Goal: Task Accomplishment & Management: Manage account settings

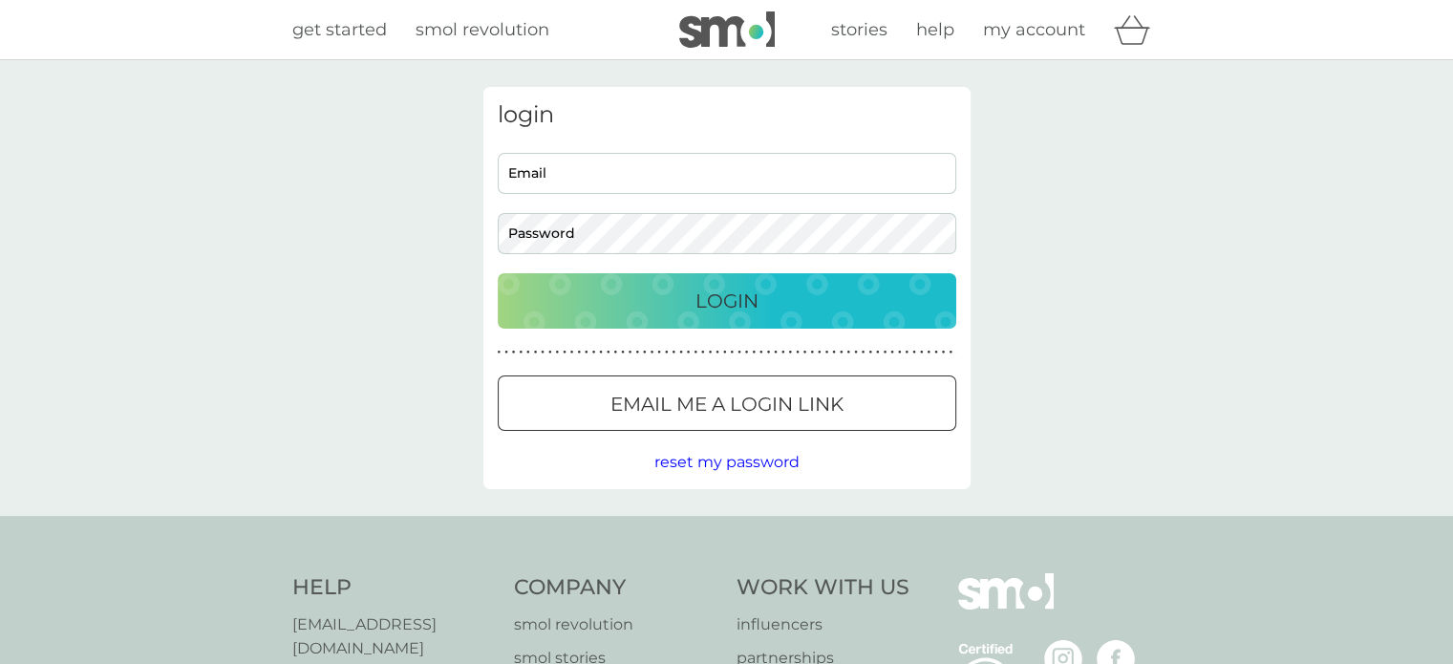
click at [562, 182] on input "Email" at bounding box center [727, 173] width 458 height 41
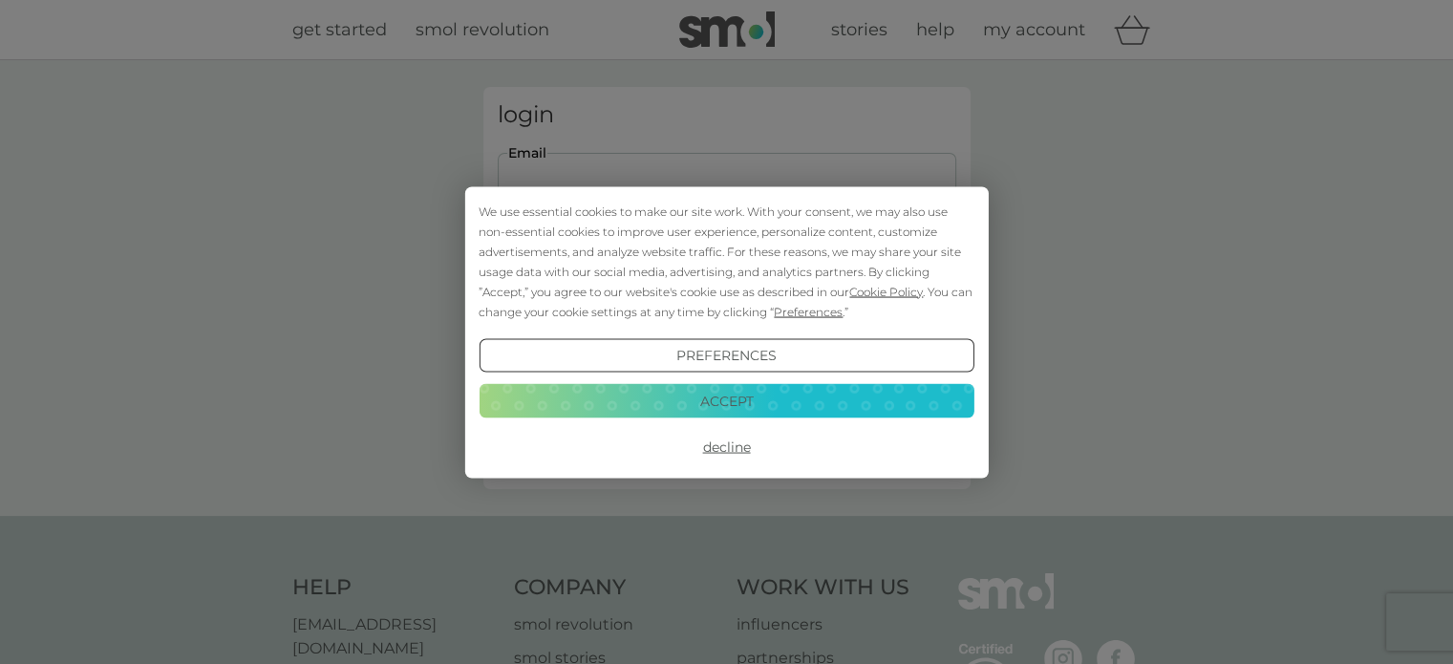
type input "harririddick@hotmail.co.uk"
click at [712, 458] on button "Decline" at bounding box center [726, 447] width 495 height 34
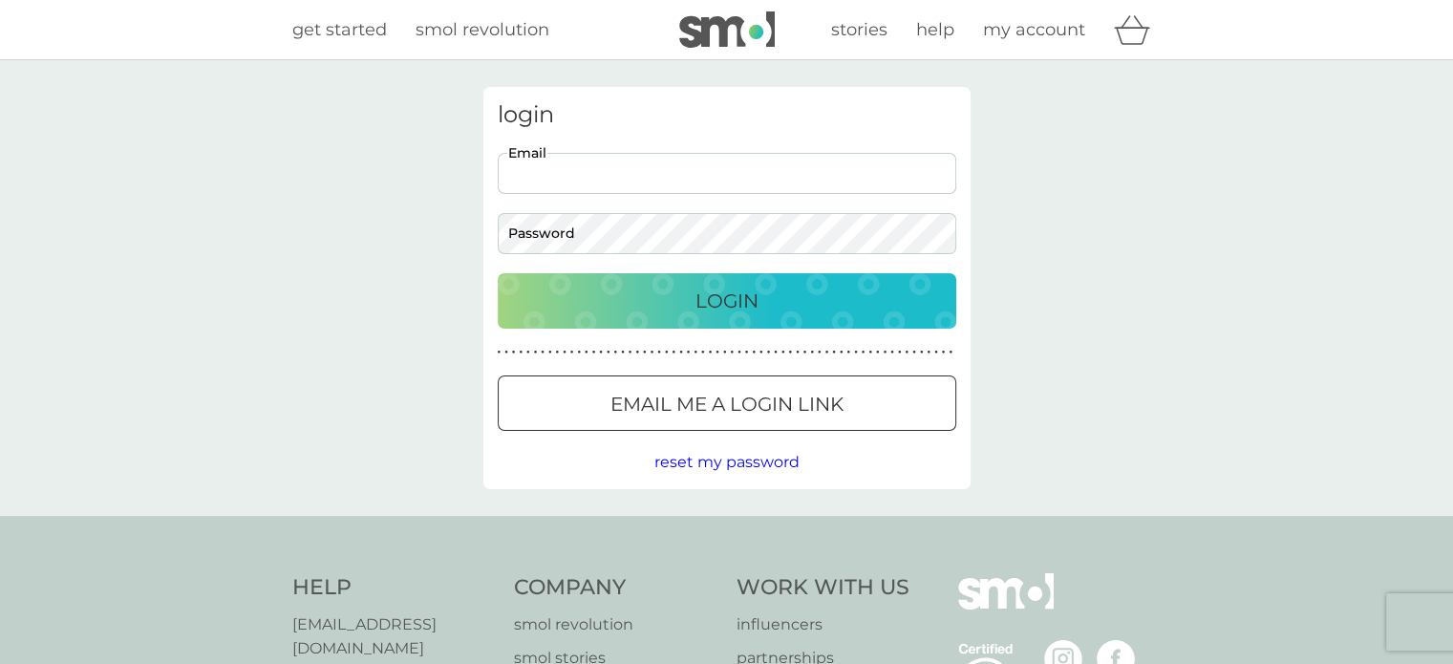
click at [626, 169] on input "Email" at bounding box center [727, 173] width 458 height 41
type input "harririddick@hotmail.co.uk"
click at [498, 273] on button "Login" at bounding box center [727, 300] width 458 height 55
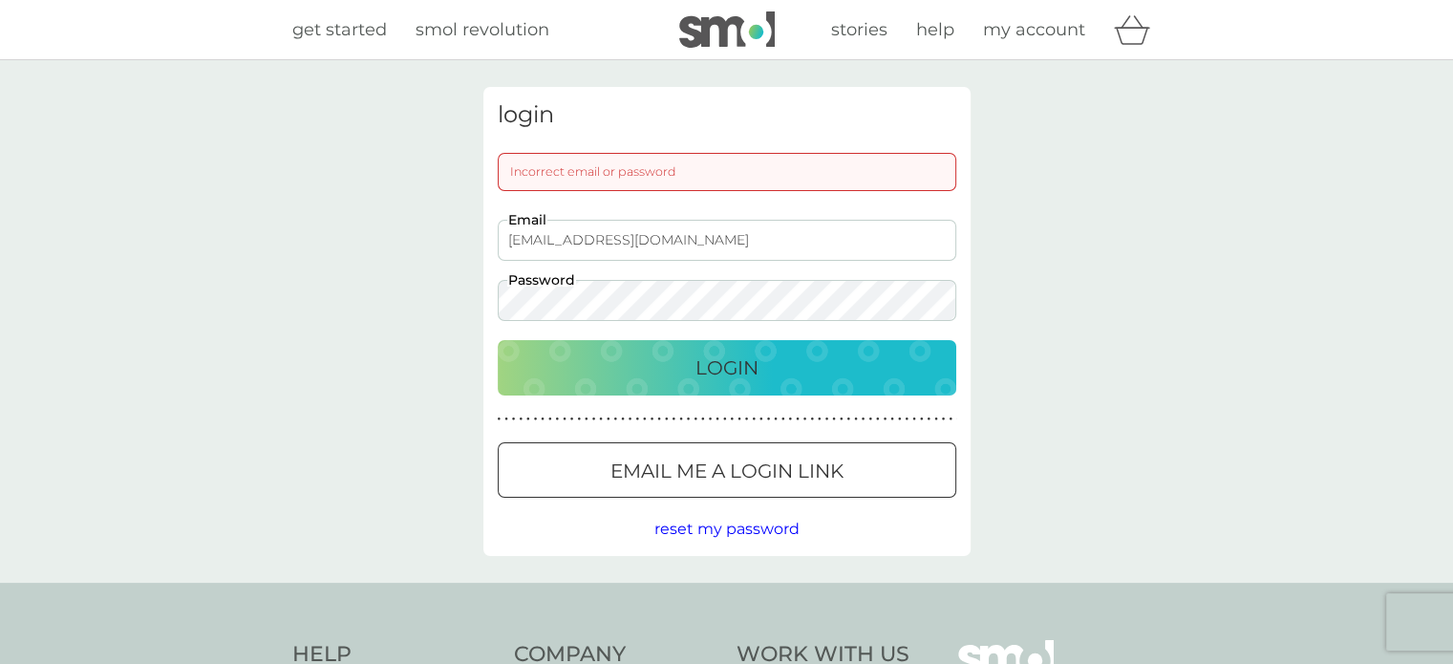
click at [722, 481] on p "Email me a login link" at bounding box center [726, 471] width 233 height 31
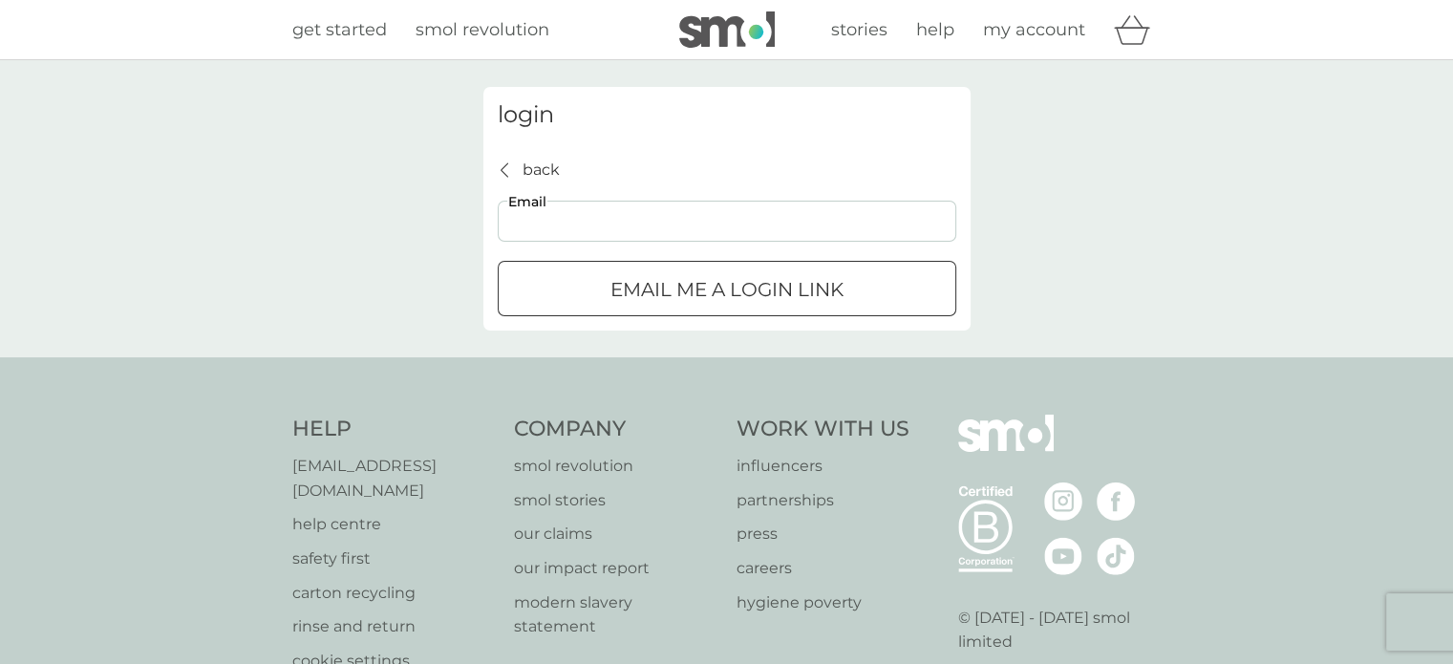
click at [605, 222] on input "Email" at bounding box center [727, 221] width 458 height 41
type input "harririddick@hotmail.co.uk"
click at [642, 283] on p "Email me a login link" at bounding box center [726, 289] width 233 height 31
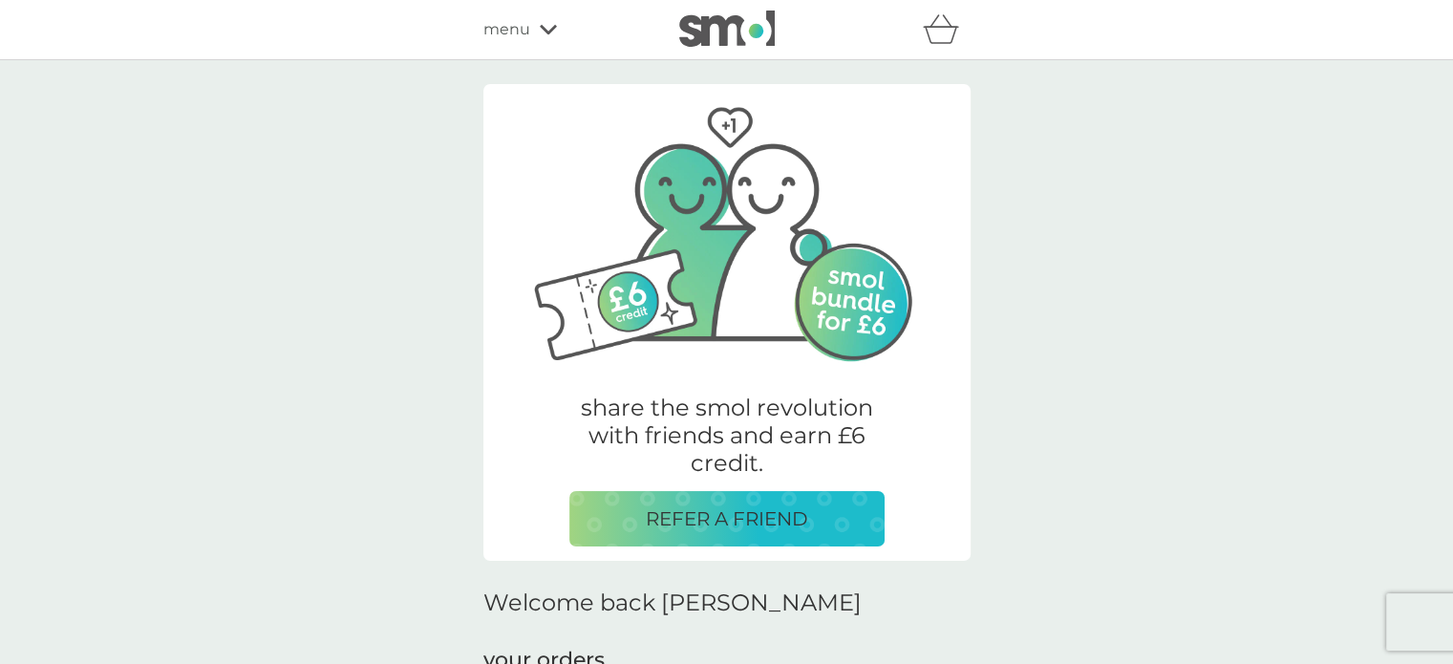
click at [501, 209] on div "share the smol revolution with friends and earn £6 credit. REFER A FRIEND" at bounding box center [726, 322] width 487 height 477
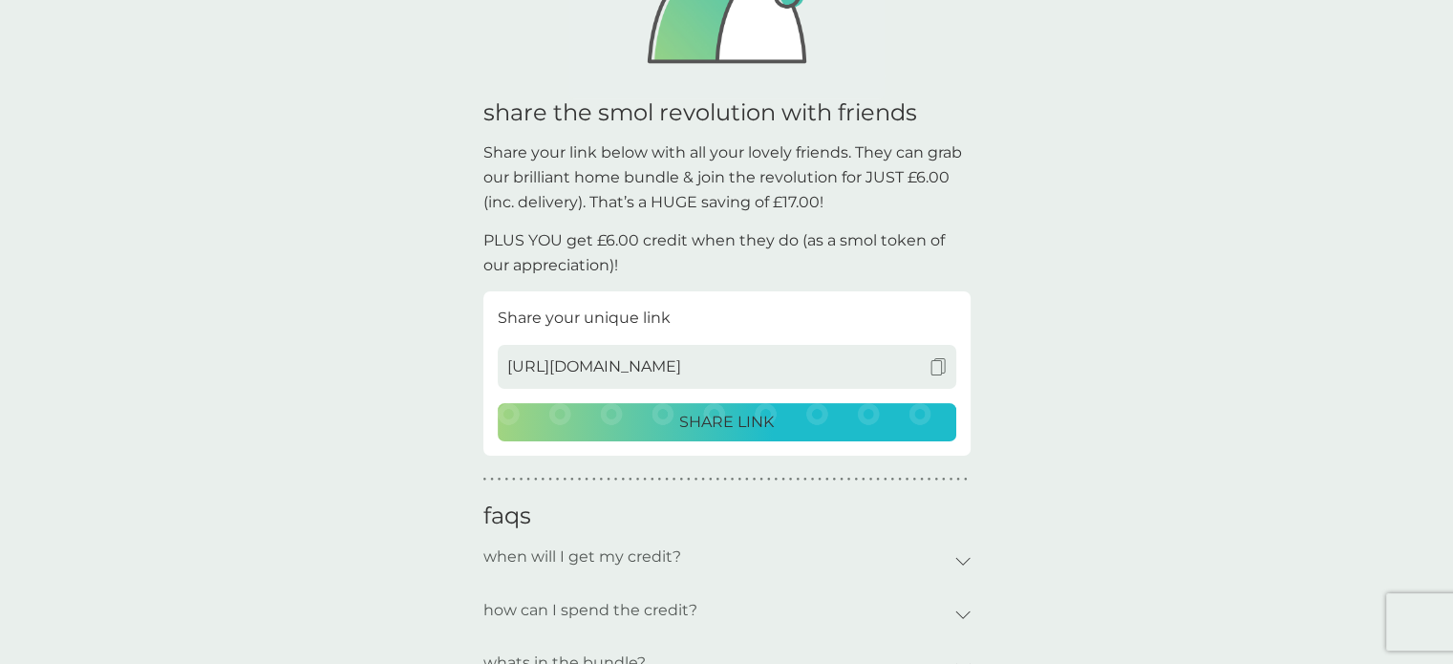
scroll to position [344, 0]
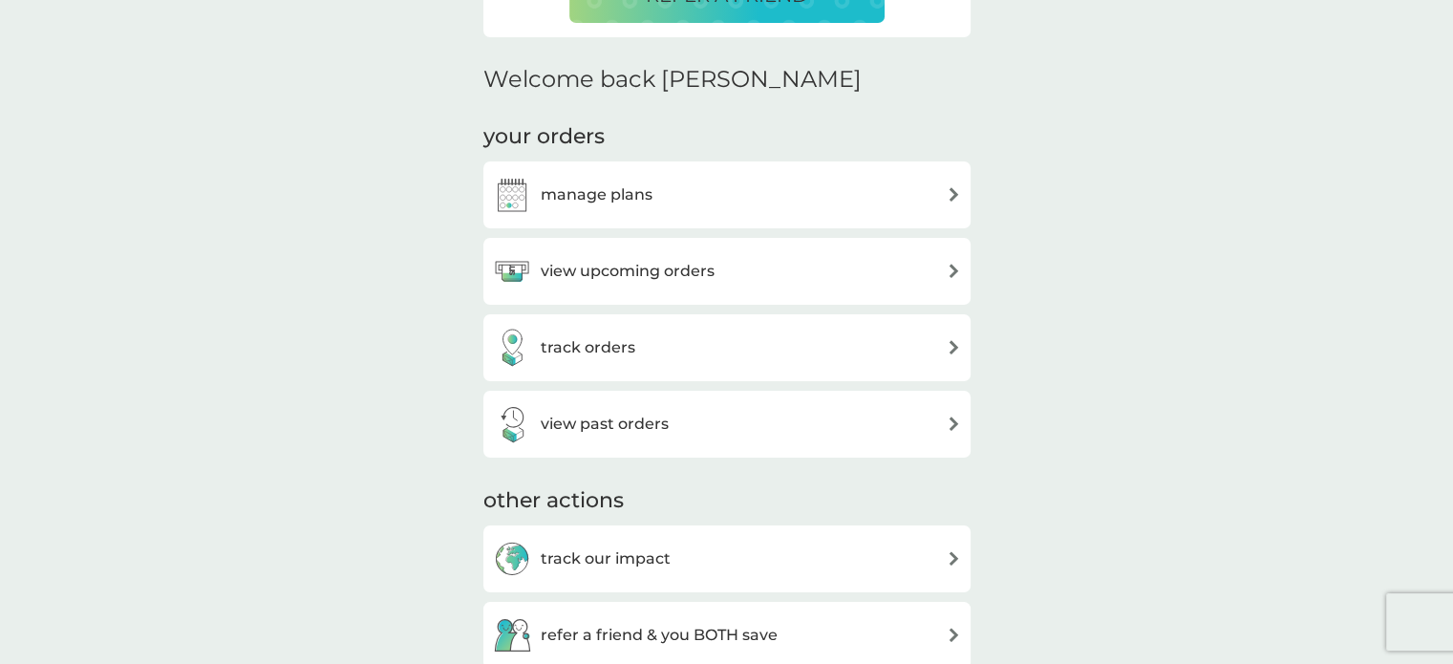
scroll to position [535, 0]
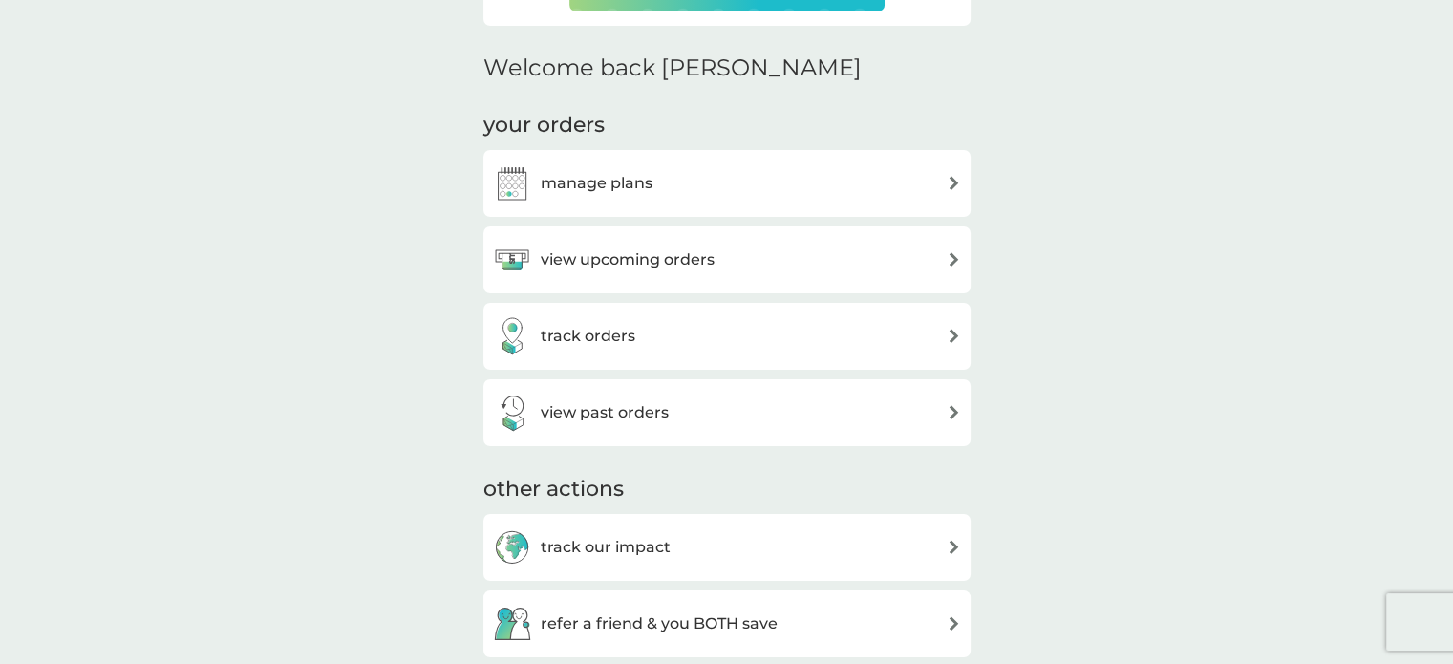
click at [640, 179] on h3 "manage plans" at bounding box center [597, 183] width 112 height 25
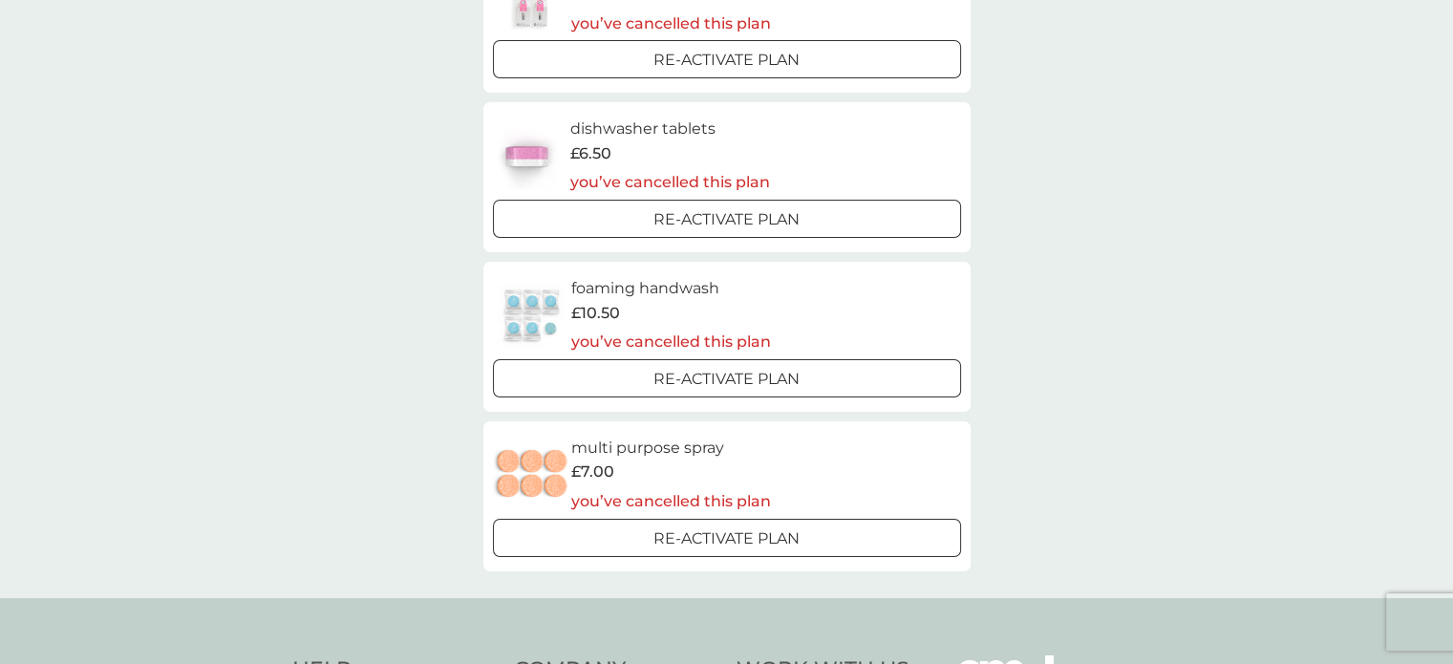
scroll to position [420, 0]
click at [680, 224] on p "Re-activate Plan" at bounding box center [726, 216] width 146 height 25
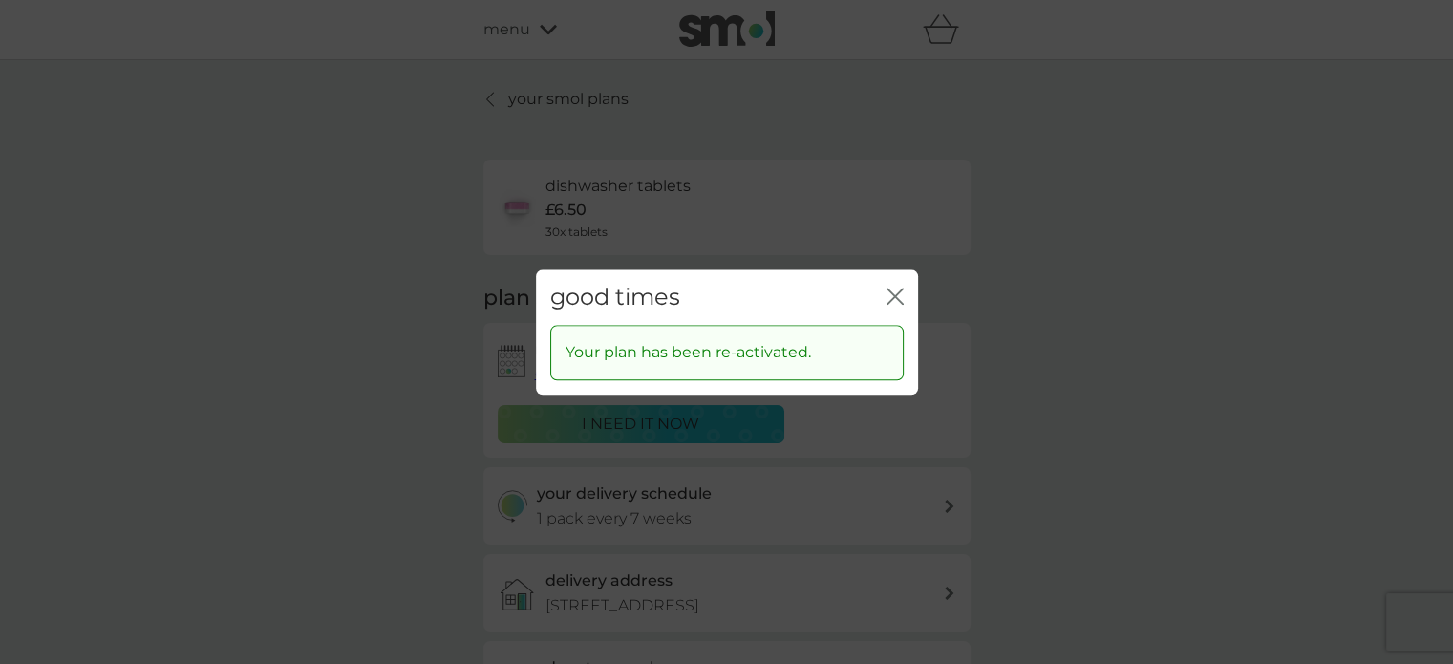
click at [886, 296] on icon "close" at bounding box center [894, 296] width 17 height 17
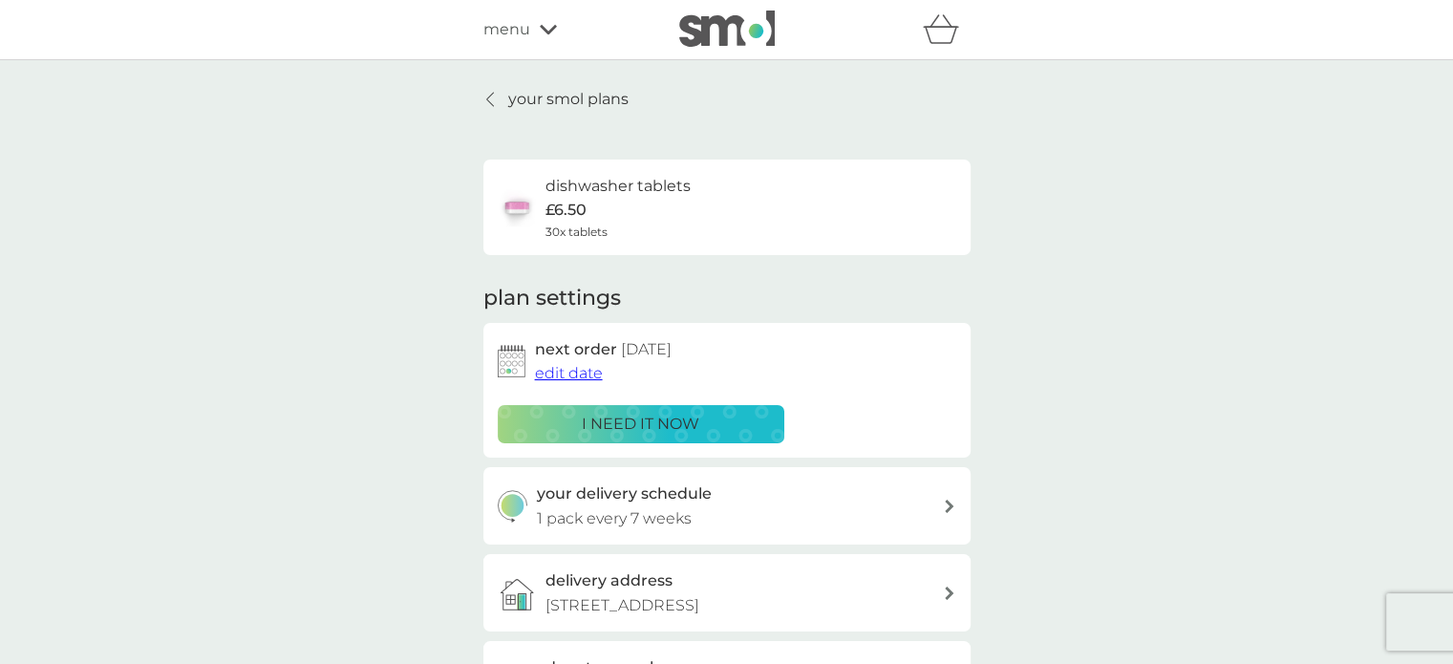
click at [484, 93] on div at bounding box center [490, 99] width 13 height 15
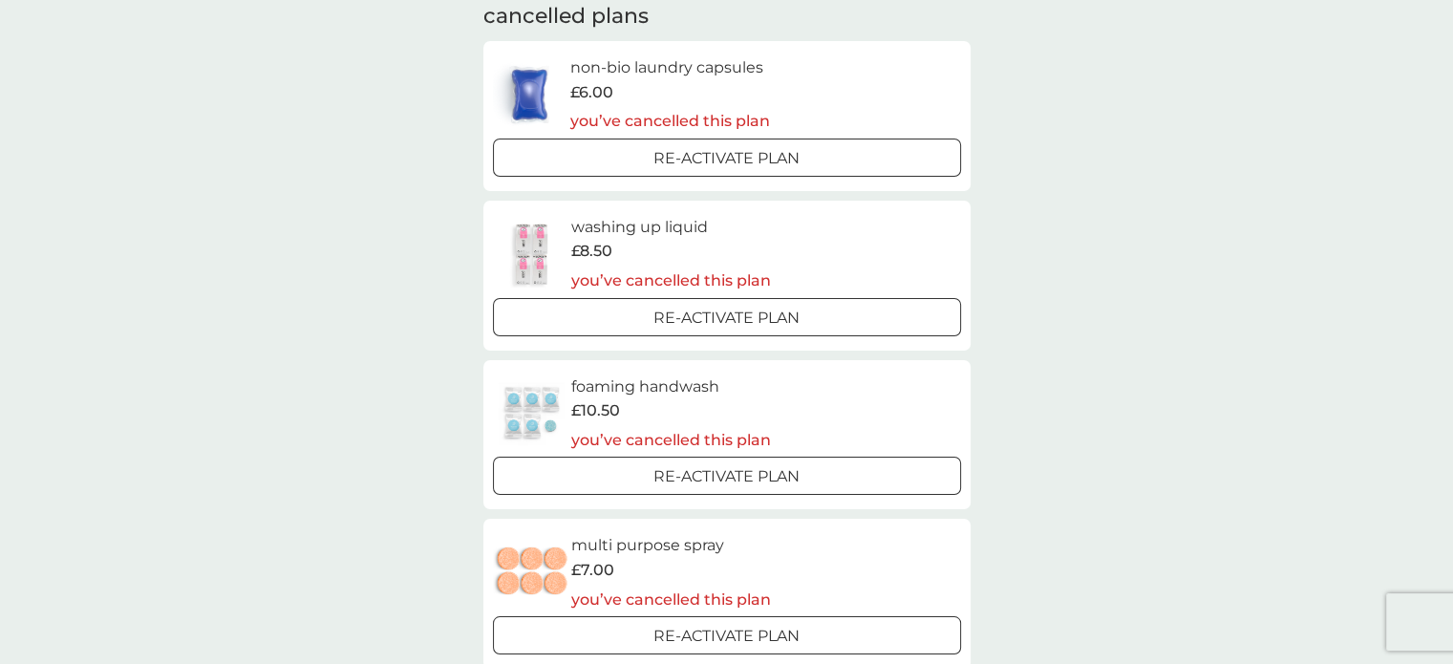
scroll to position [344, 0]
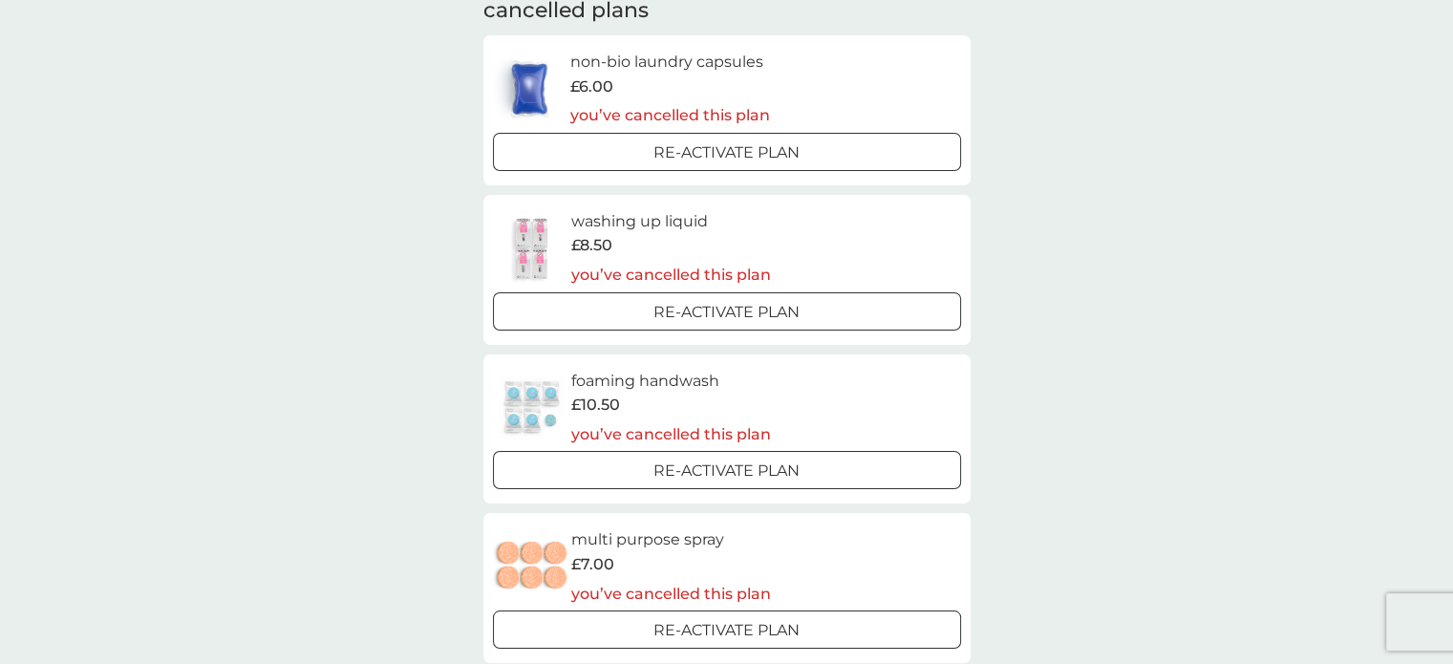
click at [726, 316] on div at bounding box center [727, 312] width 69 height 20
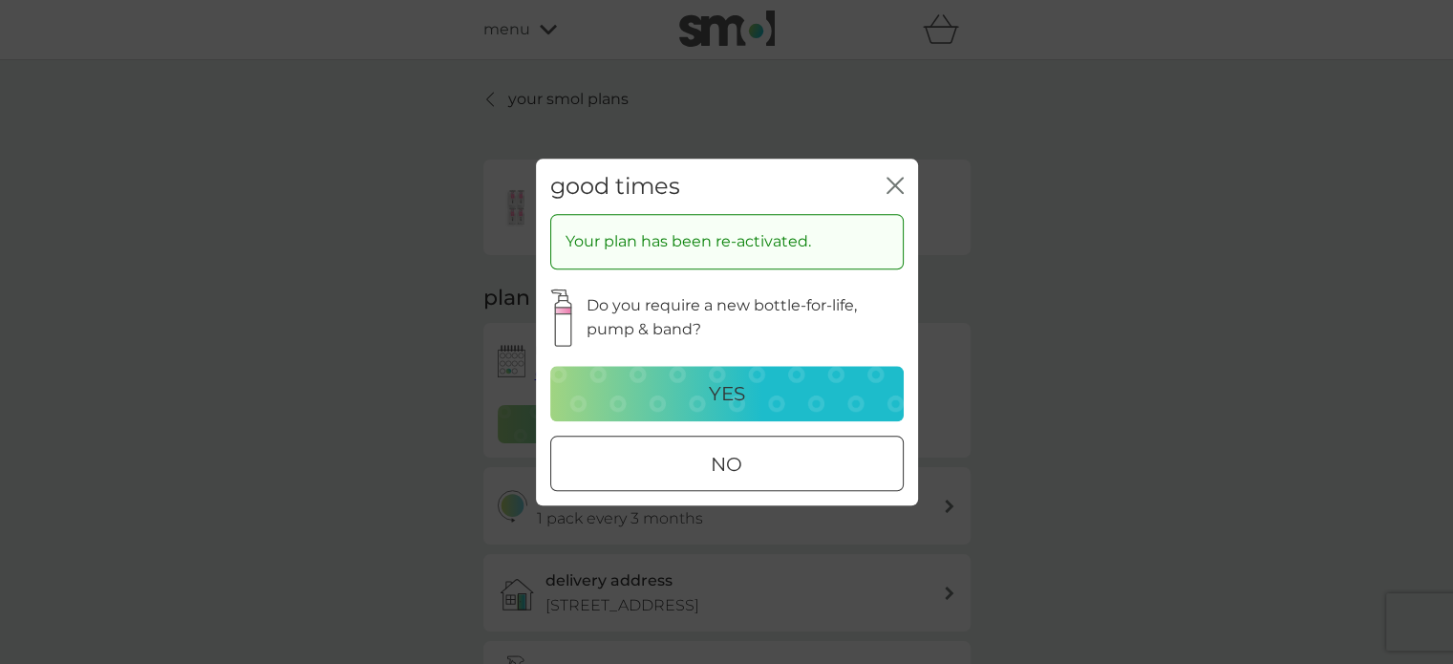
click at [728, 461] on div at bounding box center [727, 465] width 69 height 20
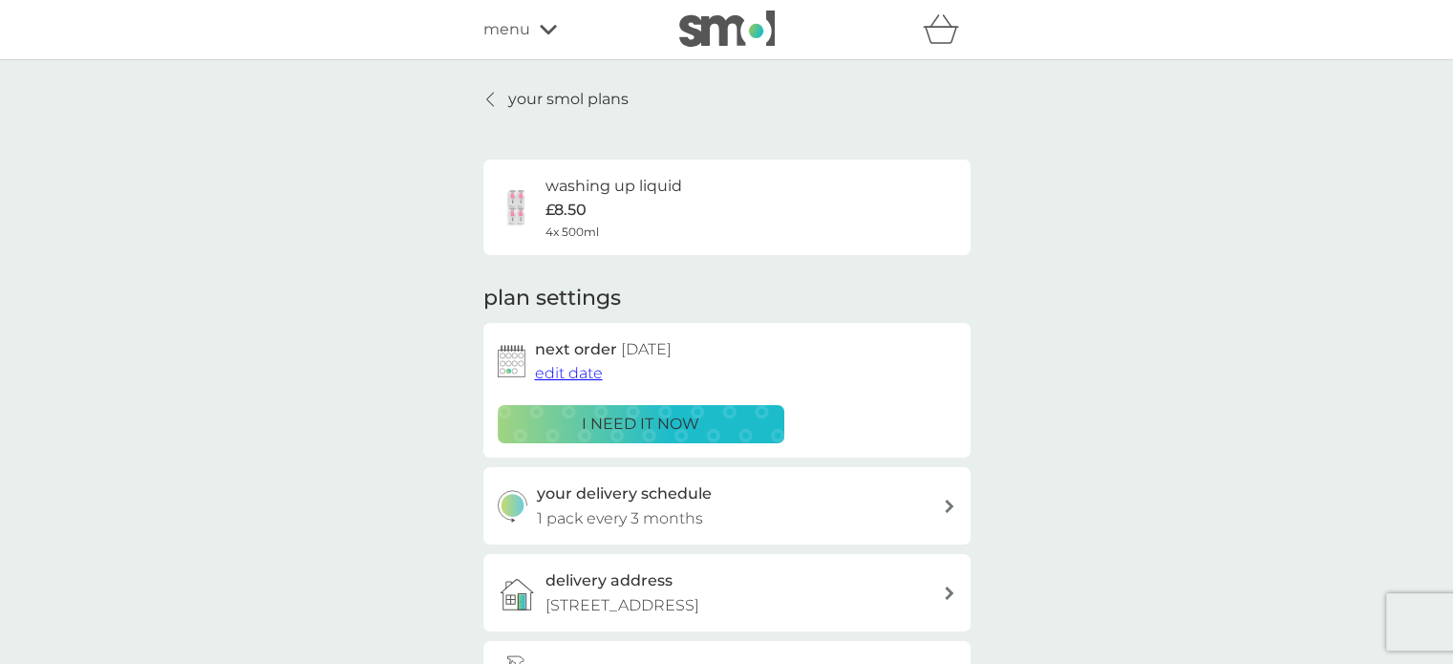
click at [340, 237] on div "your smol plans washing up liquid £8.50 4x 500ml plan settings next order [DATE…" at bounding box center [726, 457] width 1453 height 795
click at [491, 96] on icon at bounding box center [490, 99] width 8 height 15
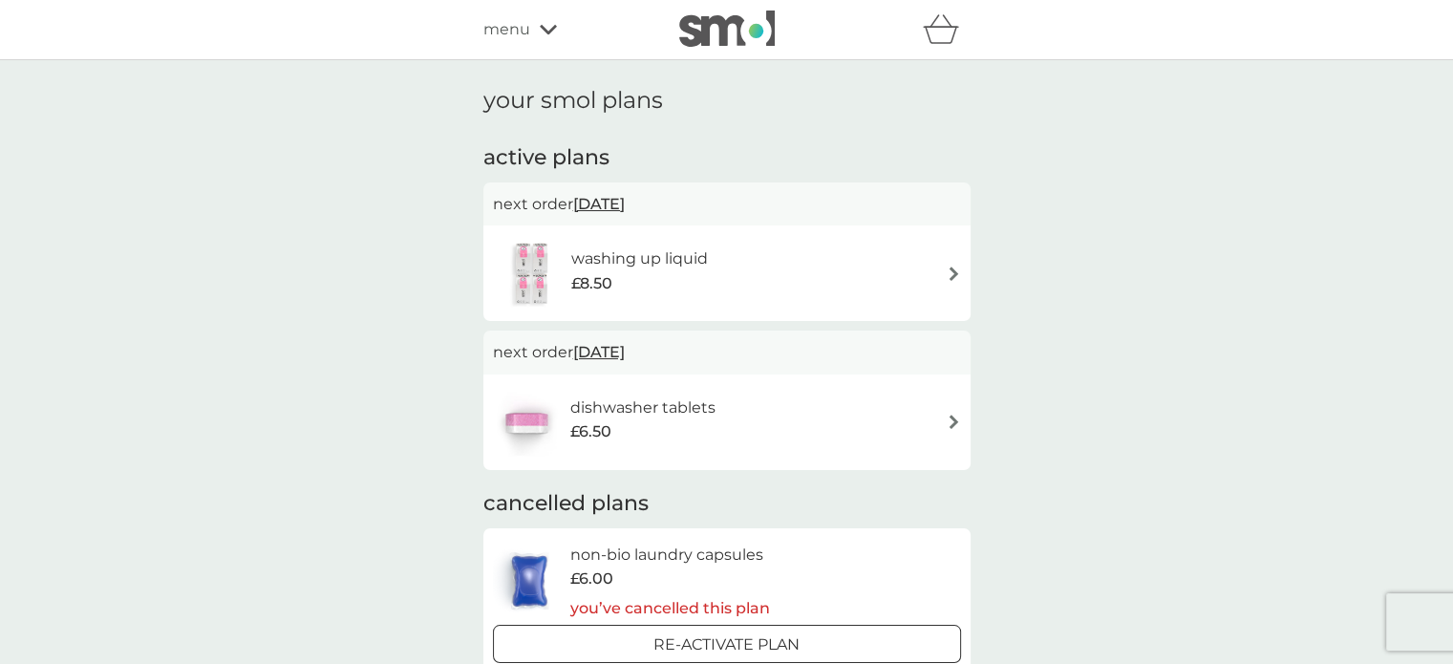
click at [342, 224] on div "your smol plans active plans next order [DATE] washing up liquid £8.50 next ord…" at bounding box center [726, 541] width 1453 height 963
click at [650, 261] on h6 "washing up liquid" at bounding box center [639, 258] width 137 height 25
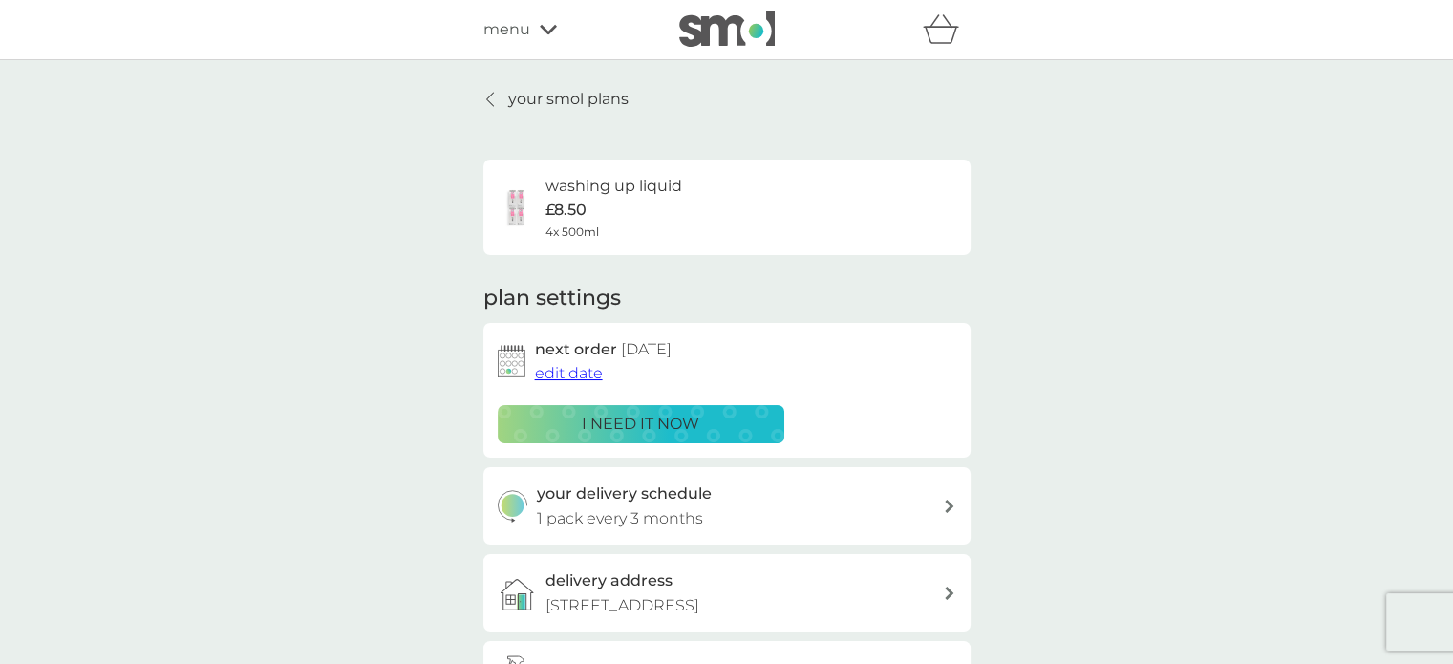
click at [623, 417] on p "i need it now" at bounding box center [640, 424] width 117 height 25
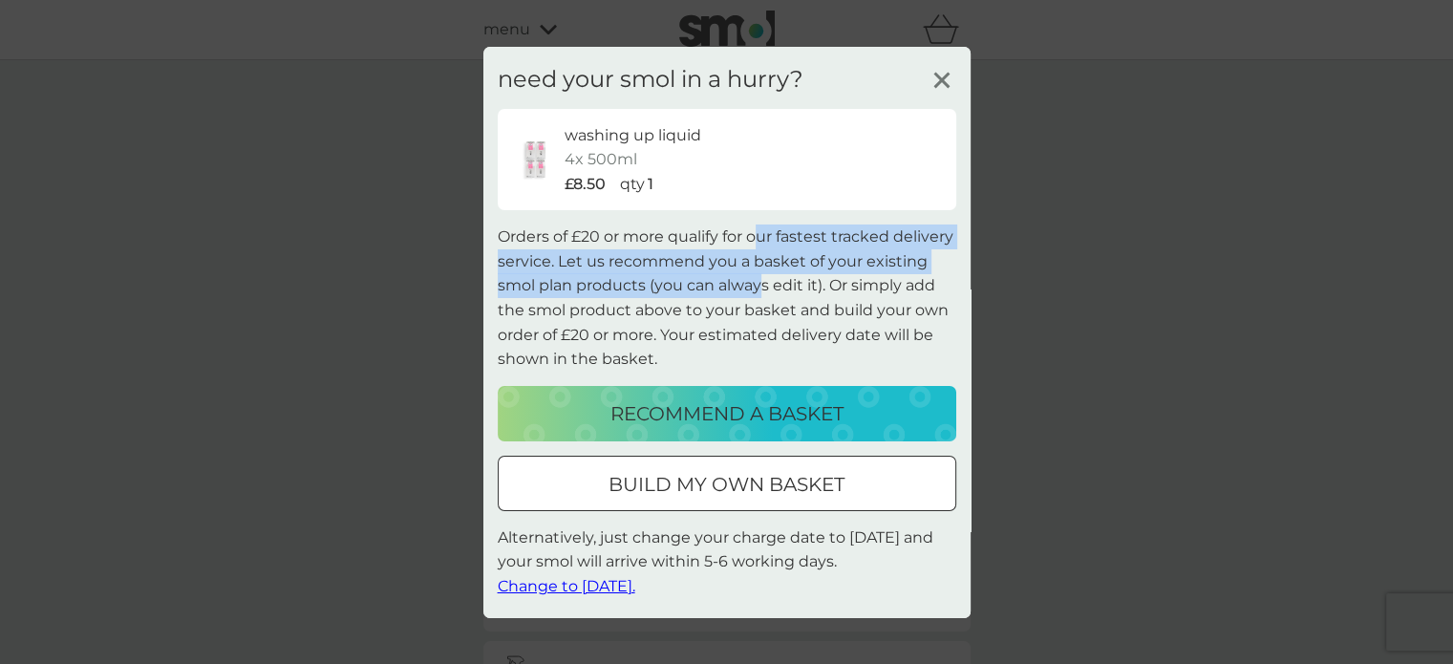
drag, startPoint x: 754, startPoint y: 237, endPoint x: 758, endPoint y: 289, distance: 52.8
click at [758, 289] on p "Orders of £20 or more qualify for our fastest tracked delivery service. Let us …" at bounding box center [727, 297] width 458 height 147
click at [758, 288] on p "Orders of £20 or more qualify for our fastest tracked delivery service. Let us …" at bounding box center [727, 297] width 458 height 147
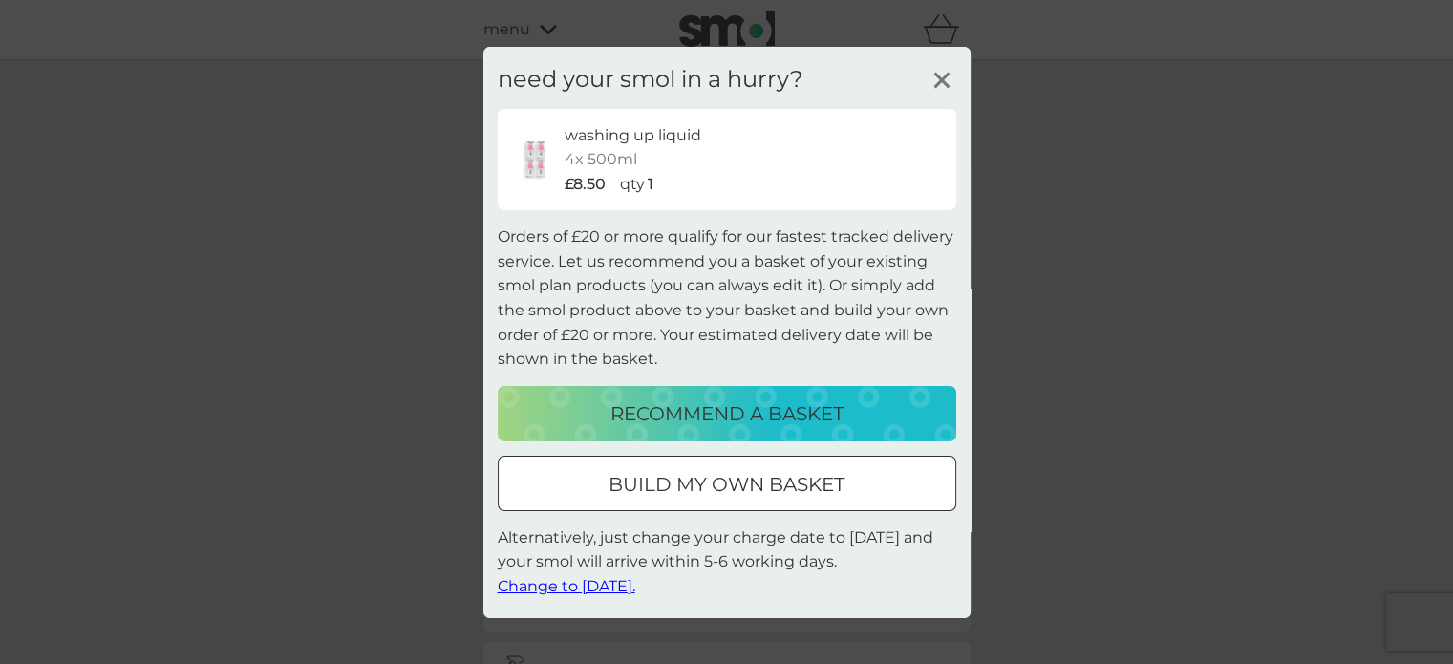
click at [943, 76] on line at bounding box center [941, 80] width 14 height 14
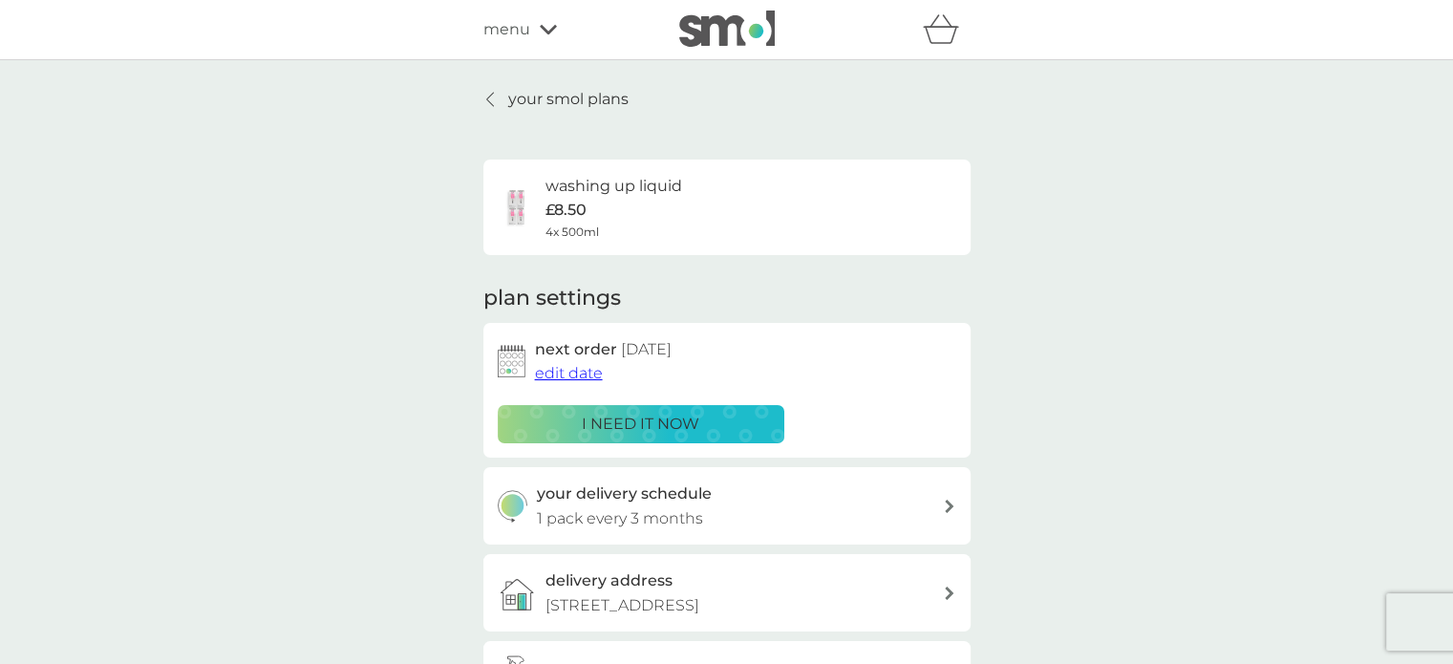
click at [402, 202] on div "your smol plans washing up liquid £8.50 4x 500ml plan settings next order [DATE…" at bounding box center [726, 457] width 1453 height 795
